Goal: Answer question/provide support

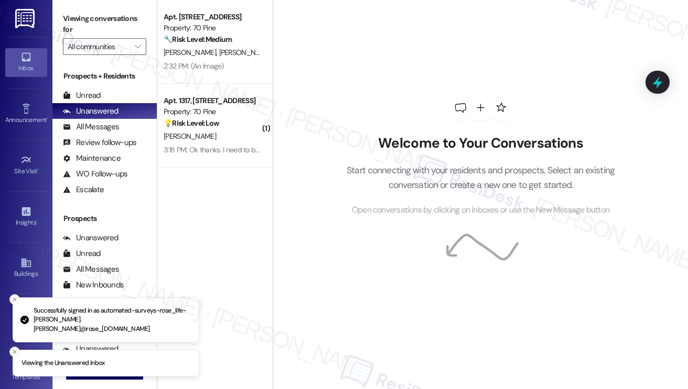
click at [216, 135] on div "[PERSON_NAME]" at bounding box center [211, 136] width 99 height 13
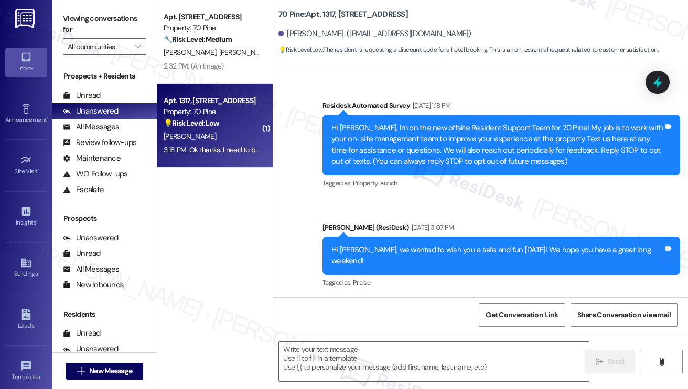
scroll to position [4614, 0]
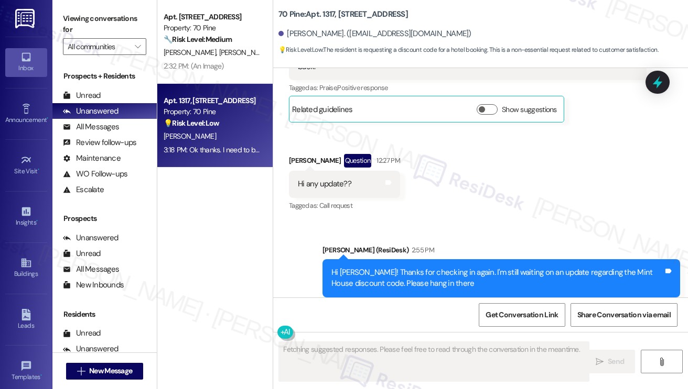
click at [420, 369] on div "Ok thanks. I need to book it for a 9/24-9/28 so would like to take care of it a…" at bounding box center [439, 374] width 283 height 11
click at [412, 267] on div "Hi [PERSON_NAME]! Thanks for checking in again. I'm still waiting on an update …" at bounding box center [497, 278] width 332 height 23
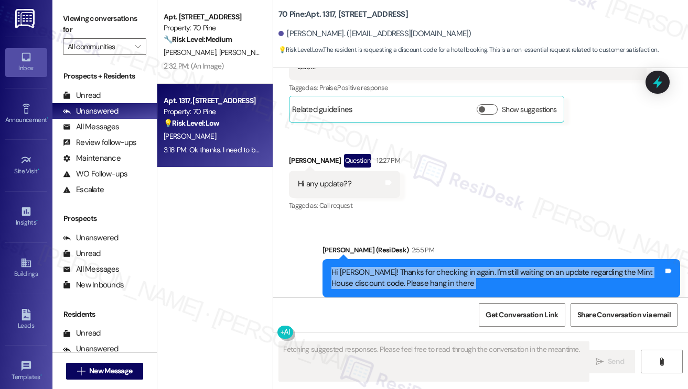
click at [412, 267] on div "Hi [PERSON_NAME]! Thanks for checking in again. I'm still waiting on an update …" at bounding box center [497, 278] width 332 height 23
click at [433, 267] on div "Hi [PERSON_NAME]! Thanks for checking in again. I'm still waiting on an update …" at bounding box center [497, 278] width 332 height 23
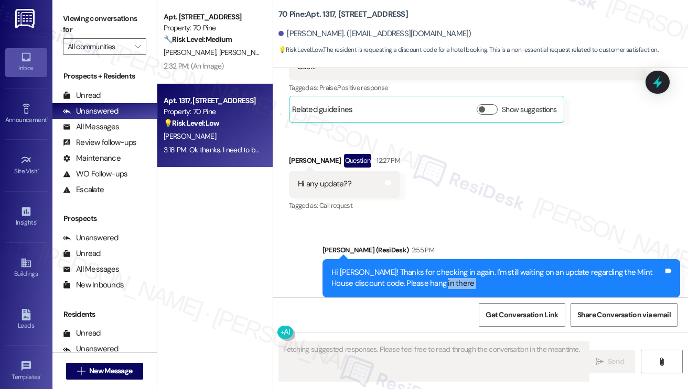
click at [433, 267] on div "Hi [PERSON_NAME]! Thanks for checking in again. I'm still waiting on an update …" at bounding box center [497, 278] width 332 height 23
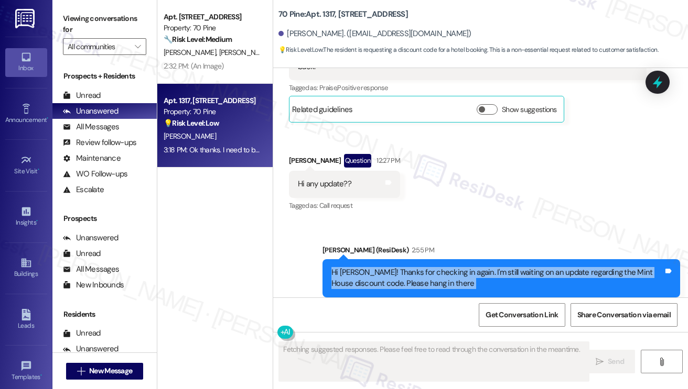
click at [433, 267] on div "Hi [PERSON_NAME]! Thanks for checking in again. I'm still waiting on an update …" at bounding box center [497, 278] width 332 height 23
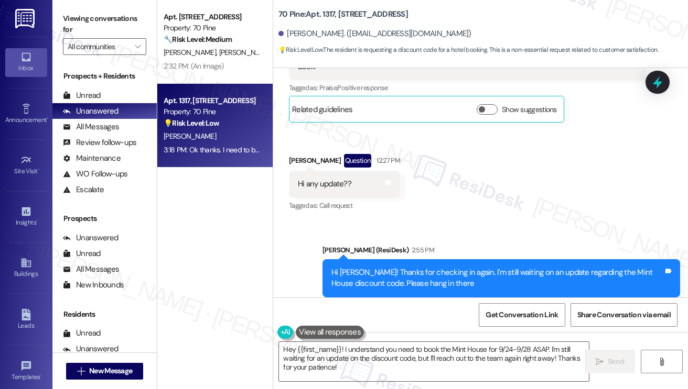
click at [403, 369] on div "Ok thanks. I need to book it for a 9/24-9/28 so would like to take care of it a…" at bounding box center [439, 374] width 283 height 11
click at [427, 298] on div "Tagged as: Praise , Click to highlight conversations about Praise Maintenance r…" at bounding box center [500, 305] width 357 height 15
click at [384, 369] on div "Ok thanks. I need to book it for a 9/24-9/28 so would like to take care of it a…" at bounding box center [439, 374] width 283 height 11
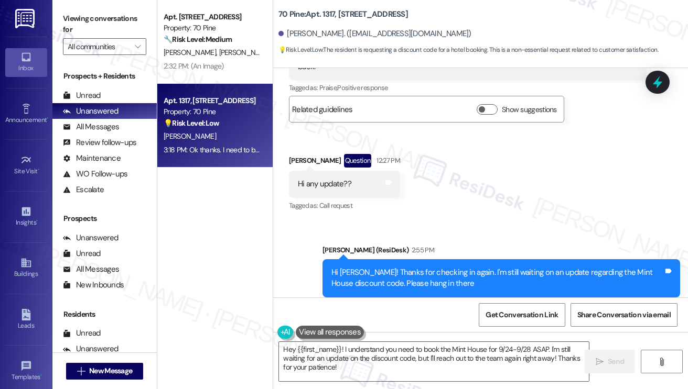
click at [384, 369] on div "Ok thanks. I need to book it for a 9/24-9/28 so would like to take care of it a…" at bounding box center [439, 374] width 283 height 11
click at [378, 353] on textarea "Hey {{first_name}}! I understand you need to book the Mint House for 9/24-9/28 …" at bounding box center [434, 361] width 310 height 39
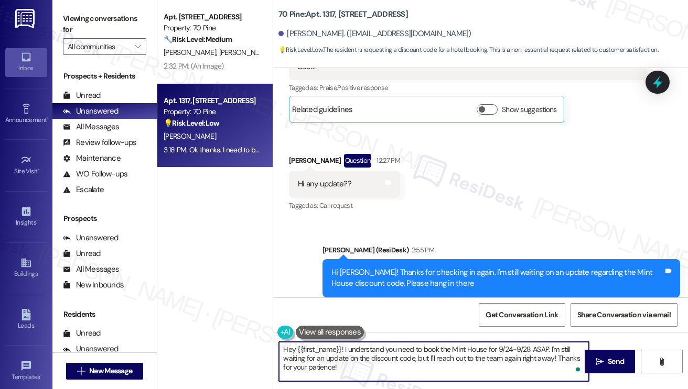
drag, startPoint x: 344, startPoint y: 350, endPoint x: 252, endPoint y: 350, distance: 91.7
click at [252, 350] on div "Apt. 1303, 70 Pine Street Property: 70 Pine 🔧 Risk Level: Medium The resident i…" at bounding box center [422, 194] width 530 height 389
click at [474, 345] on textarea "I understand you need to book the Mint House for 9/24-9/28 ASAP. I'm still wait…" at bounding box center [434, 361] width 310 height 39
click at [470, 348] on textarea "I understand you need to book the Mint House for 9/24-9/28. I'm still waiting f…" at bounding box center [434, 361] width 310 height 39
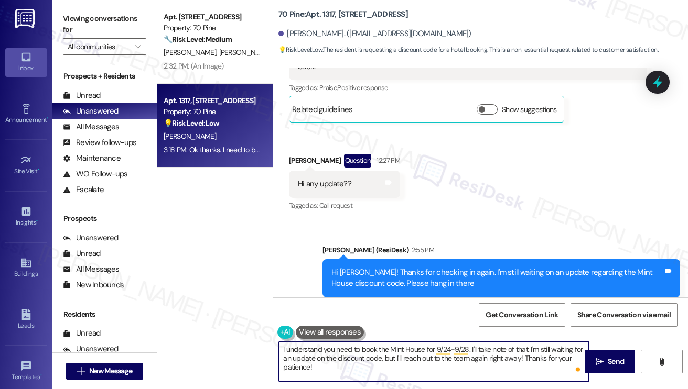
click at [527, 353] on textarea "I understand you need to book the Mint House for 9/24-9/28. I'll take note of t…" at bounding box center [434, 361] width 310 height 39
click at [528, 353] on textarea "I understand you need to book the Mint House for 9/24-9/28. I'll take note of t…" at bounding box center [434, 361] width 310 height 39
click at [407, 357] on textarea "I understand you need to book the Mint House for 9/24-9/28. I'll take note of t…" at bounding box center [434, 361] width 310 height 39
drag, startPoint x: 398, startPoint y: 367, endPoint x: 381, endPoint y: 358, distance: 19.7
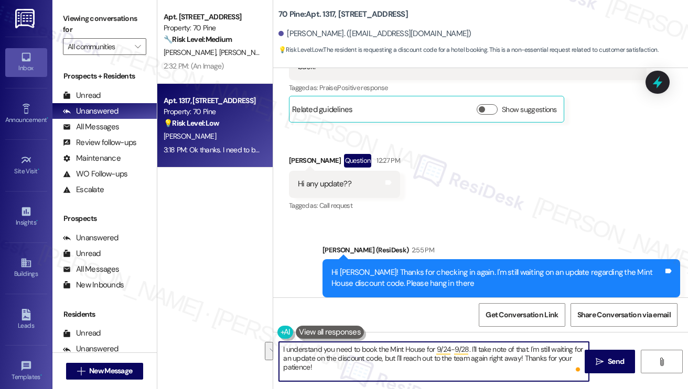
click at [381, 358] on textarea "I understand you need to book the Mint House for 9/24-9/28. I'll take note of t…" at bounding box center [434, 361] width 310 height 39
type textarea "I understand you need to book the Mint House for 9/24-9/28. I'll take note of t…"
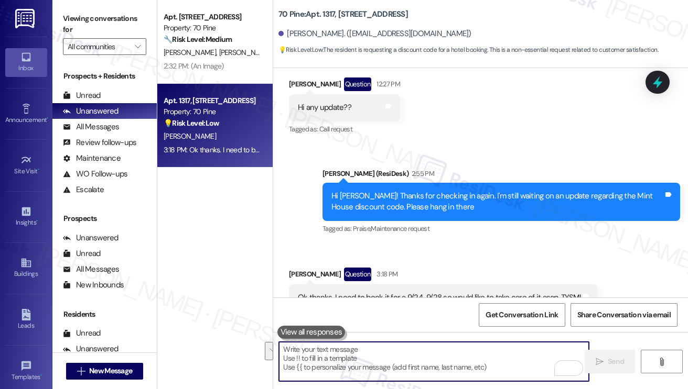
scroll to position [4698, 0]
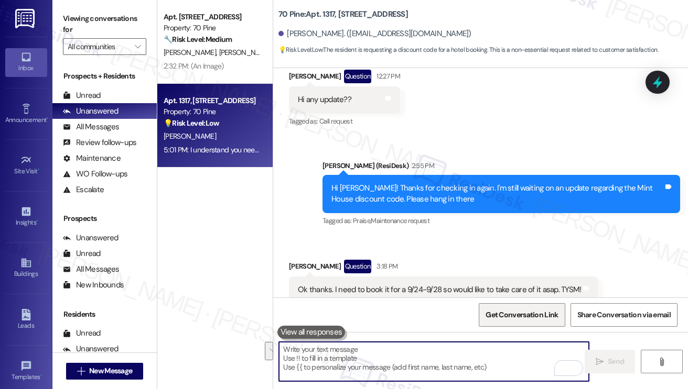
click at [514, 317] on span "Get Conversation Link" at bounding box center [521, 315] width 72 height 11
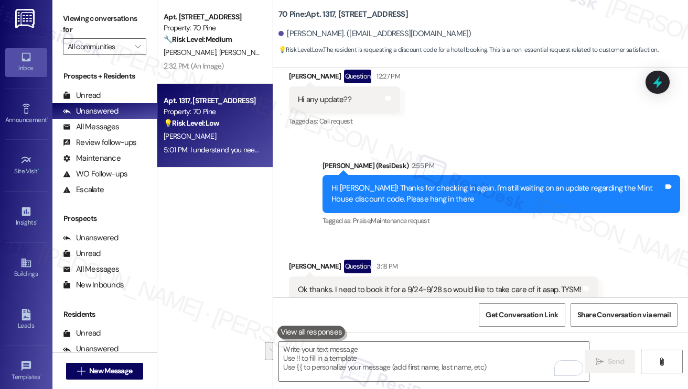
click at [88, 4] on div "Viewing conversations for All communities " at bounding box center [104, 33] width 104 height 66
drag, startPoint x: 403, startPoint y: 177, endPoint x: 437, endPoint y: 173, distance: 33.7
click at [437, 285] on div "Ok thanks. I need to book it for a 9/24-9/28 so would like to take care of it a…" at bounding box center [439, 290] width 283 height 11
copy div "9/24-9/28"
click at [74, 14] on label "Viewing conversations for" at bounding box center [104, 24] width 83 height 28
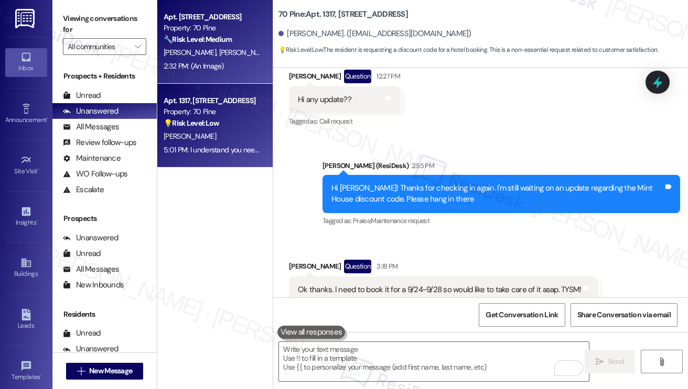
click at [219, 52] on span "[PERSON_NAME]" at bounding box center [245, 52] width 52 height 9
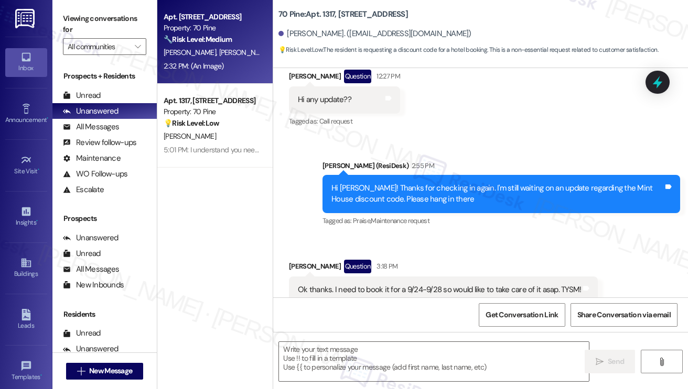
type textarea "Fetching suggested responses. Please feel free to read through the conversation…"
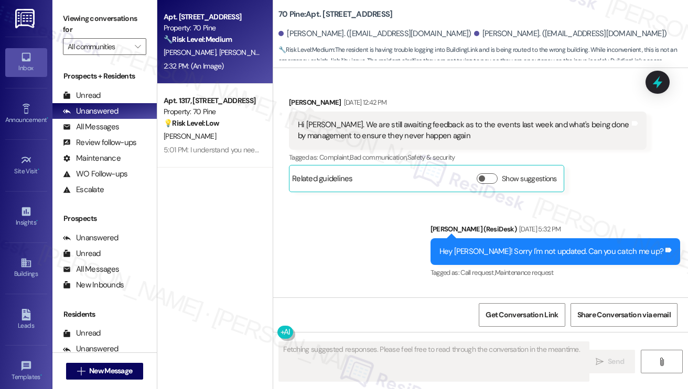
scroll to position [5413, 0]
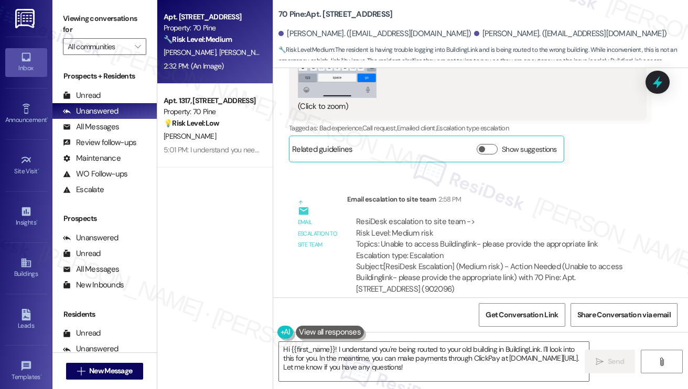
click at [407, 261] on div "Subject: [ResiDesk Escalation] (Medium risk) - Action Needed (Unable to access …" at bounding box center [496, 278] width 281 height 34
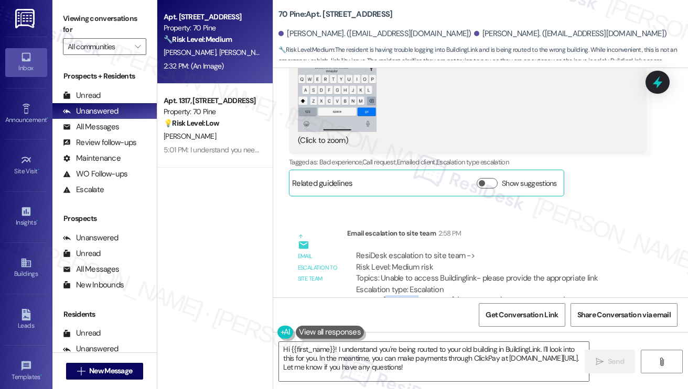
scroll to position [5361, 0]
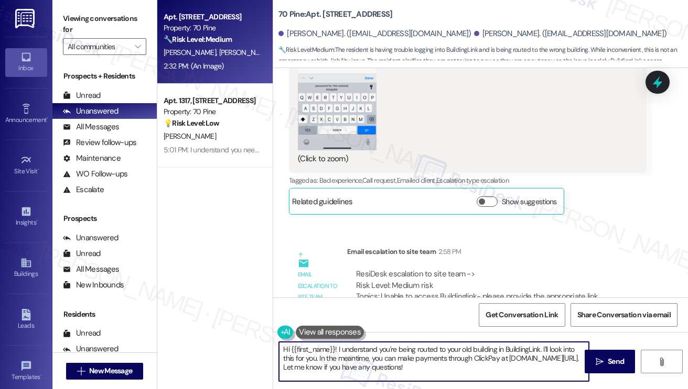
click at [417, 346] on textarea "Hi {{first_name}}! I understand you're being routed to your old building in Bui…" at bounding box center [434, 361] width 310 height 39
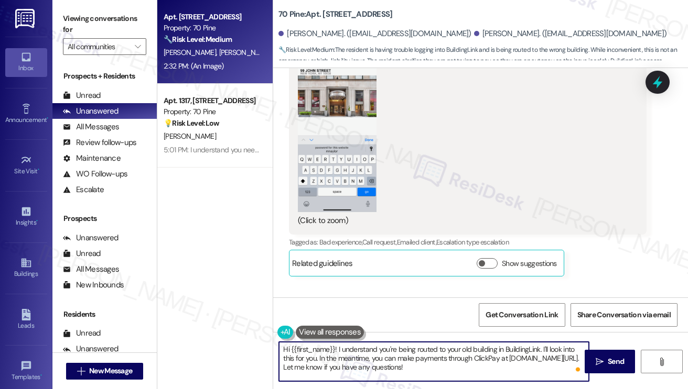
scroll to position [5413, 0]
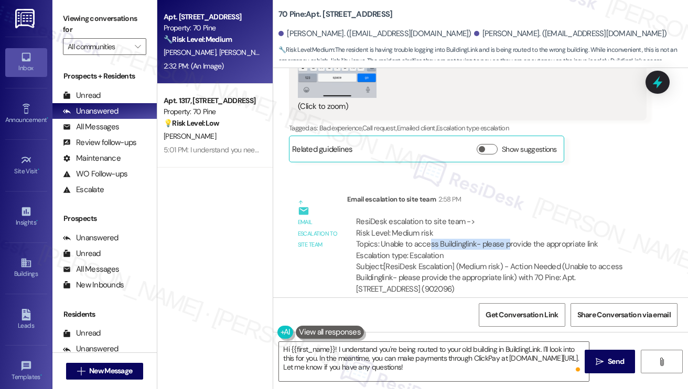
drag, startPoint x: 427, startPoint y: 228, endPoint x: 505, endPoint y: 236, distance: 78.4
click at [505, 236] on div "ResiDesk escalation to site team -> Risk Level: Medium risk Topics: Unable to a…" at bounding box center [496, 238] width 281 height 45
click at [402, 365] on textarea "Hi {{first_name}}! I understand you're being routed to your old building in Bui…" at bounding box center [434, 361] width 310 height 39
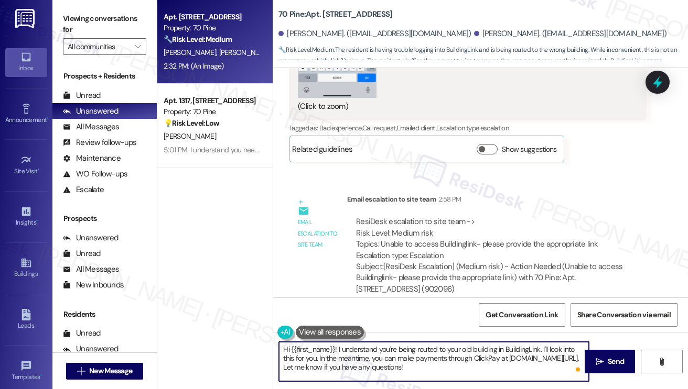
click at [402, 365] on textarea "Hi {{first_name}}! I understand you're being routed to your old building in Bui…" at bounding box center [434, 361] width 310 height 39
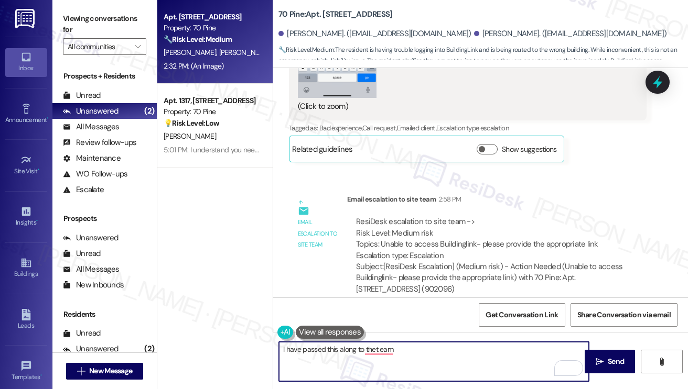
click at [396, 356] on textarea "I have passed this along to thet eam" at bounding box center [434, 361] width 310 height 39
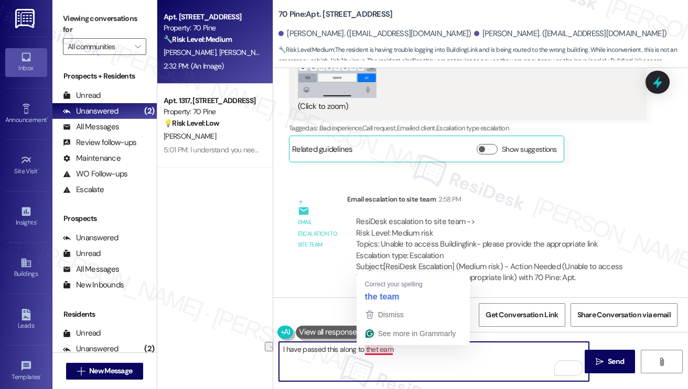
drag, startPoint x: 410, startPoint y: 349, endPoint x: 374, endPoint y: 350, distance: 35.6
click at [374, 350] on textarea "I have passed this along to thet eam" at bounding box center [434, 361] width 310 height 39
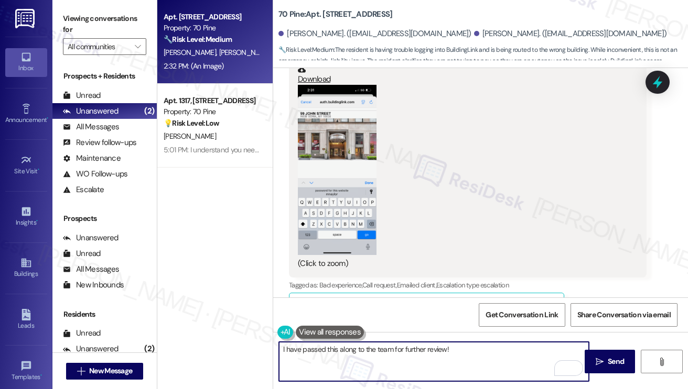
scroll to position [5099, 0]
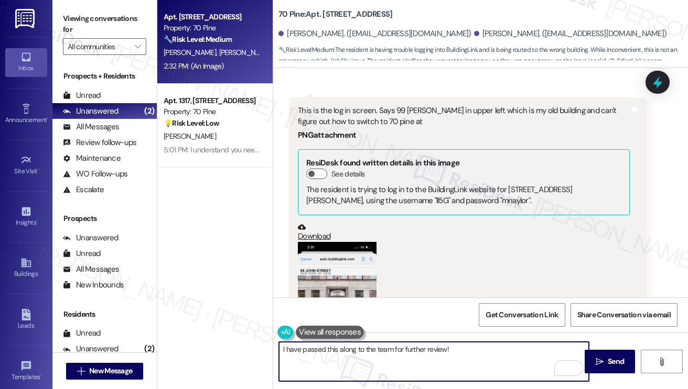
type textarea "I have passed this along to the team for further review!"
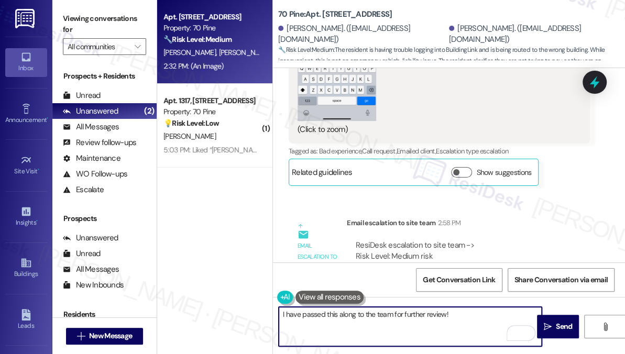
scroll to position [5491, 0]
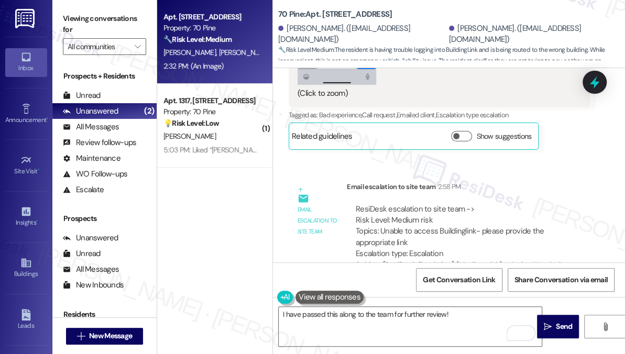
click at [392, 305] on div "I have passed this along to the team for further review!  Send " at bounding box center [449, 336] width 352 height 79
click at [392, 306] on div "I have passed this along to the team for further review!  Send " at bounding box center [449, 336] width 352 height 79
click at [447, 318] on textarea "I have passed this along to the team for further review!" at bounding box center [410, 326] width 263 height 39
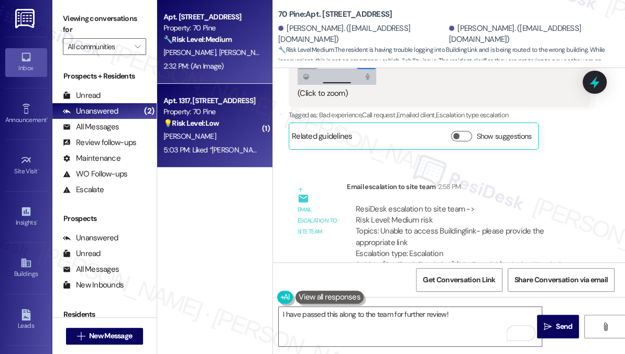
click at [237, 134] on div "[PERSON_NAME]" at bounding box center [211, 136] width 99 height 13
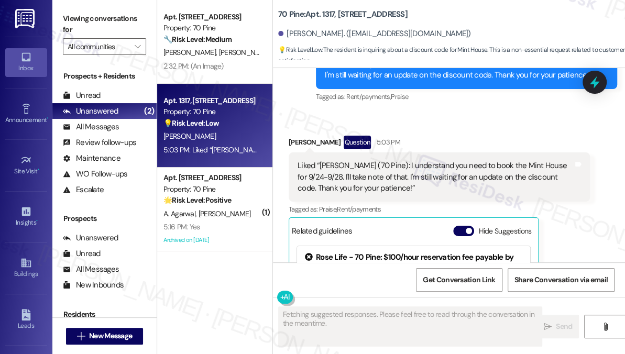
scroll to position [5042, 0]
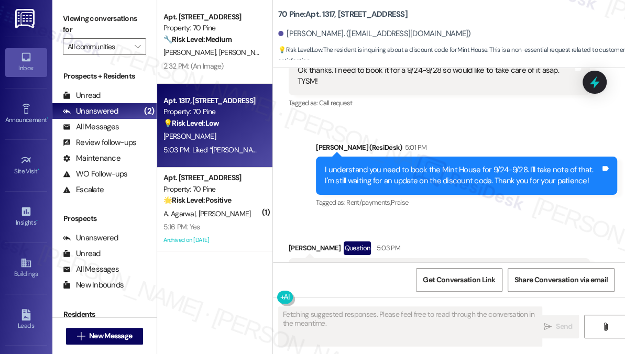
click at [372, 266] on div "Liked “[PERSON_NAME] (70 Pine): I understand you need to book the Mint House fo…" at bounding box center [436, 283] width 276 height 34
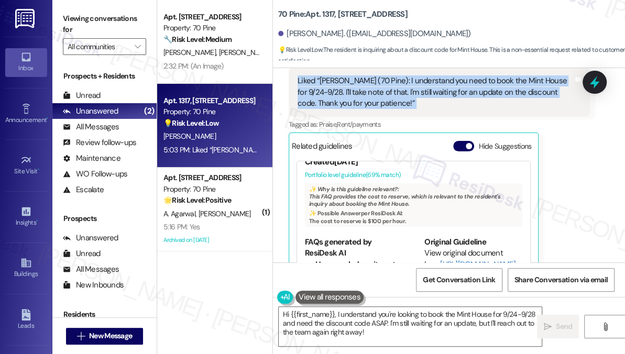
scroll to position [60, 0]
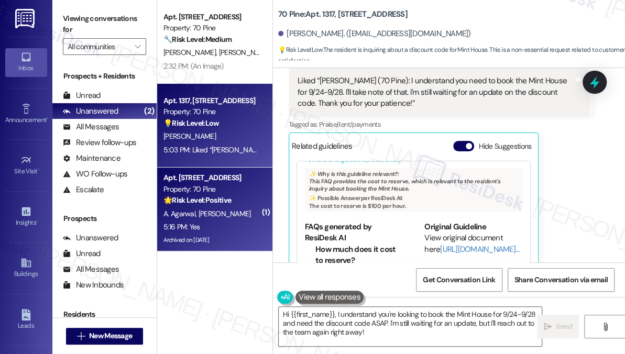
click at [228, 199] on strong "🌟 Risk Level: Positive" at bounding box center [197, 199] width 68 height 9
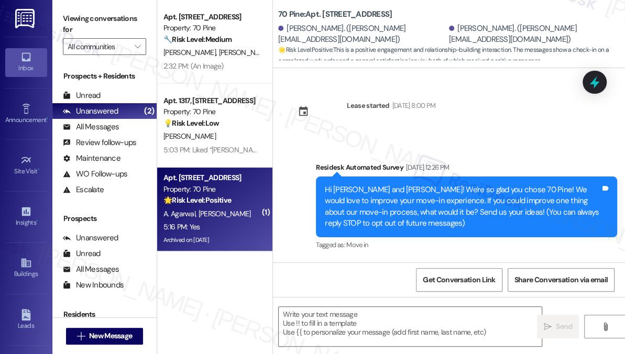
scroll to position [6114, 0]
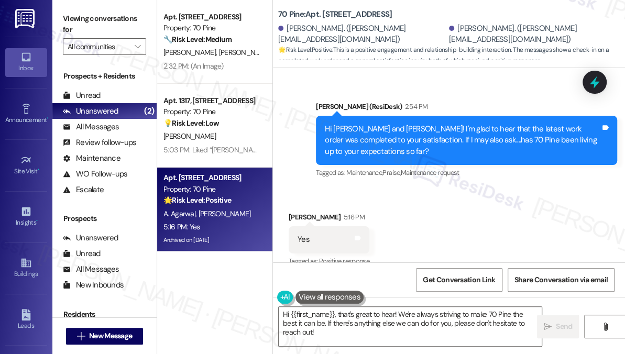
click at [63, 12] on label "Viewing conversations for" at bounding box center [104, 24] width 83 height 28
click at [390, 321] on textarea "Hi {{first_name}}, that's great to hear! We're always striving to make 70 Pine …" at bounding box center [410, 326] width 263 height 39
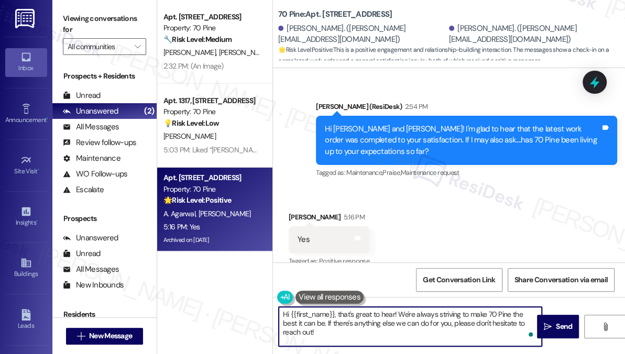
paste textarea "That’s wonderful to hear, [PERSON_NAME], thank you! 💛 If you’re comfortable, wo…"
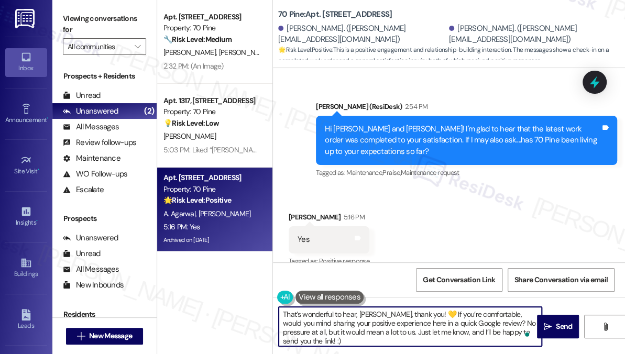
click at [297, 212] on div "[PERSON_NAME] 5:16 PM" at bounding box center [329, 219] width 81 height 15
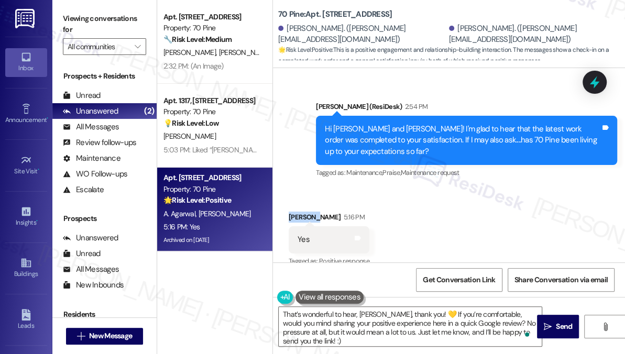
click at [297, 212] on div "[PERSON_NAME] 5:16 PM" at bounding box center [329, 219] width 81 height 15
copy div "[PERSON_NAME]"
click at [376, 309] on textarea "That’s wonderful to hear, [PERSON_NAME], thank you! 💛 If you’re comfortable, wo…" at bounding box center [410, 326] width 263 height 39
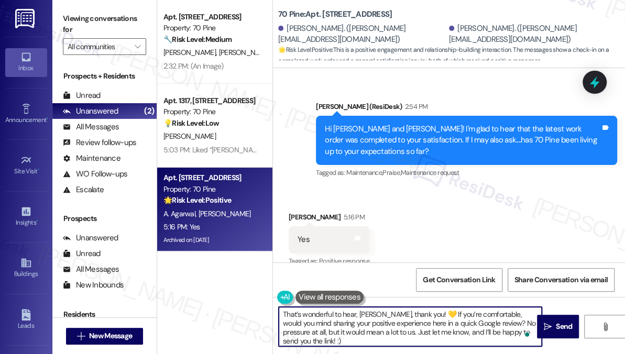
click at [376, 309] on textarea "That’s wonderful to hear, [PERSON_NAME], thank you! 💛 If you’re comfortable, wo…" at bounding box center [410, 326] width 263 height 39
drag, startPoint x: 359, startPoint y: 315, endPoint x: 385, endPoint y: 317, distance: 25.7
click at [385, 317] on textarea "That’s wonderful to hear, [PERSON_NAME], thank you! 💛 If you’re comfortable, wo…" at bounding box center [410, 326] width 263 height 39
paste textarea "[PERSON_NAME]"
type textarea "That’s wonderful to hear, [PERSON_NAME], thank you! 💛 If you’re comfortable, wo…"
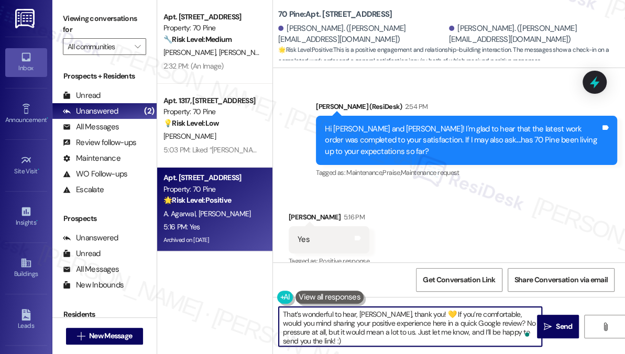
click at [373, 323] on textarea "That’s wonderful to hear, [PERSON_NAME], thank you! 💛 If you’re comfortable, wo…" at bounding box center [410, 326] width 263 height 39
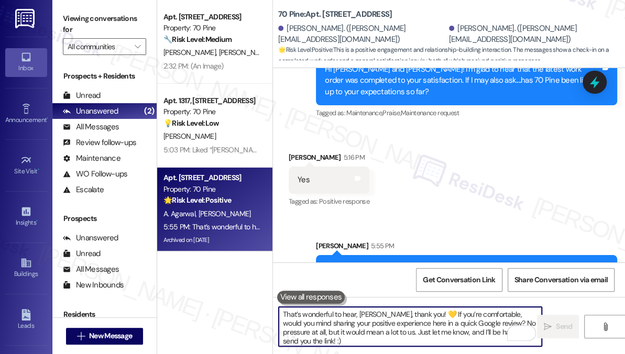
scroll to position [6221, 0]
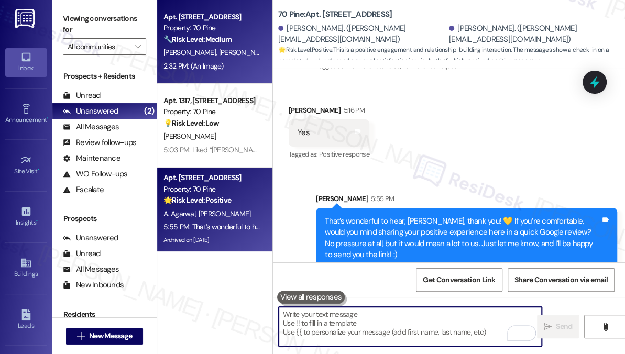
click at [189, 65] on div "2:32 PM: (An Image) 2:32 PM: (An Image)" at bounding box center [193, 65] width 60 height 9
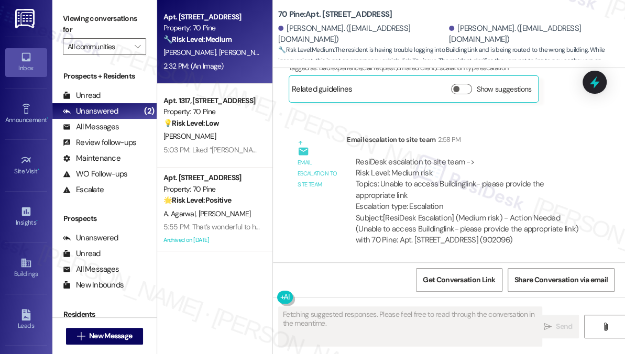
scroll to position [5462, 0]
